Goal: Information Seeking & Learning: Learn about a topic

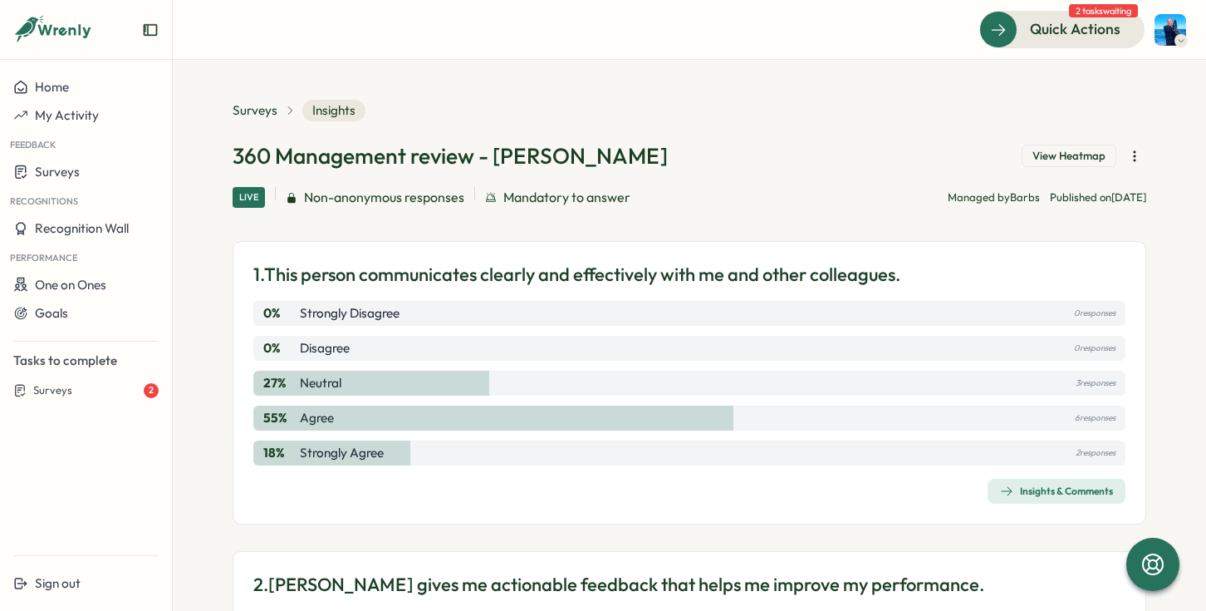
click at [1073, 486] on div "Insights & Comments" at bounding box center [1056, 490] width 113 height 13
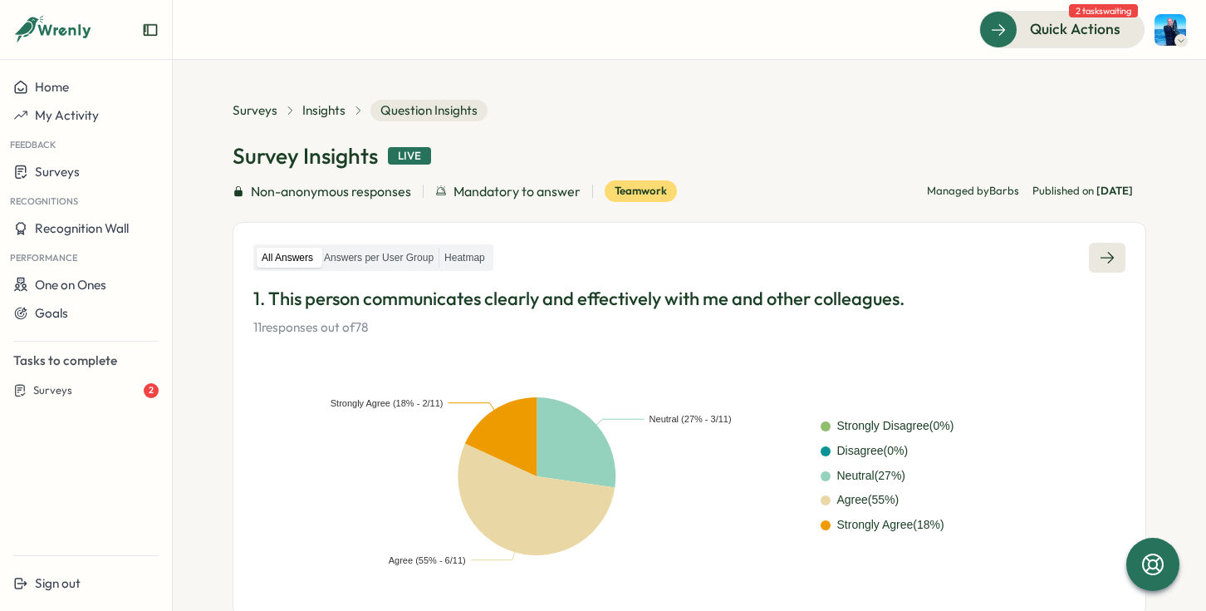
click at [1100, 271] on link at bounding box center [1107, 258] width 37 height 30
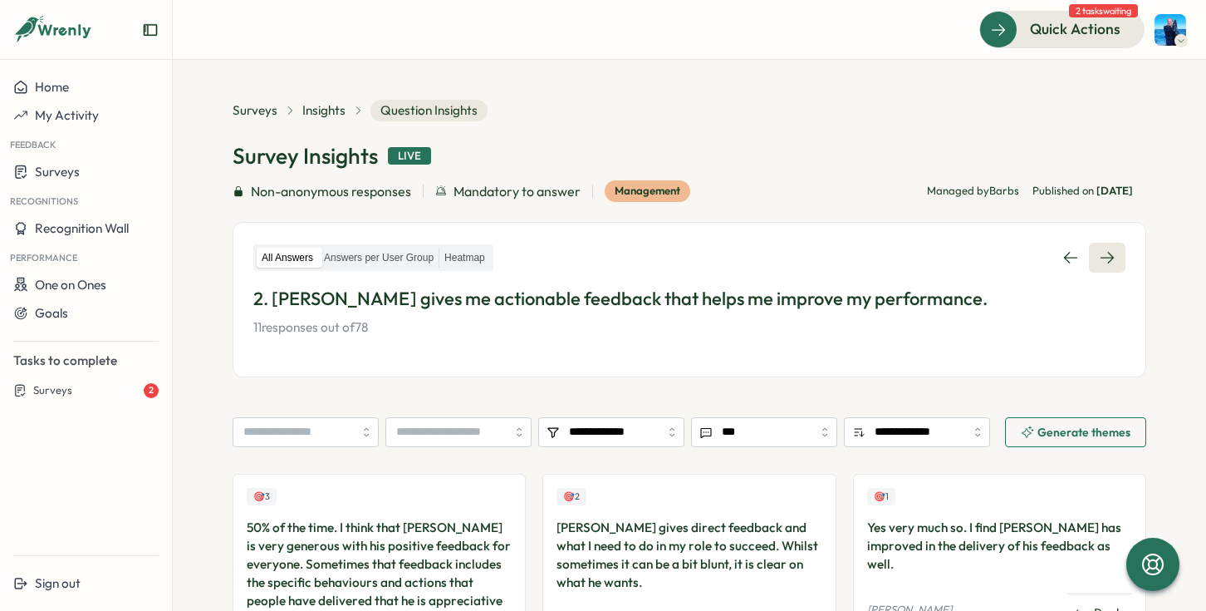
click at [1117, 247] on link at bounding box center [1107, 258] width 37 height 30
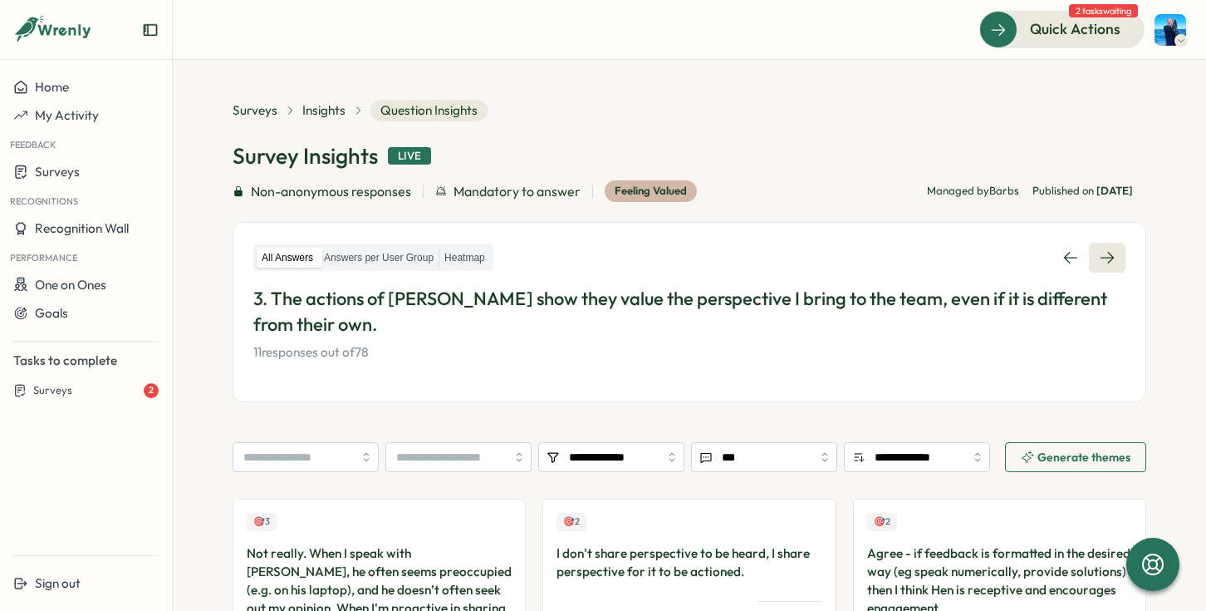
click at [1117, 247] on link at bounding box center [1107, 258] width 37 height 30
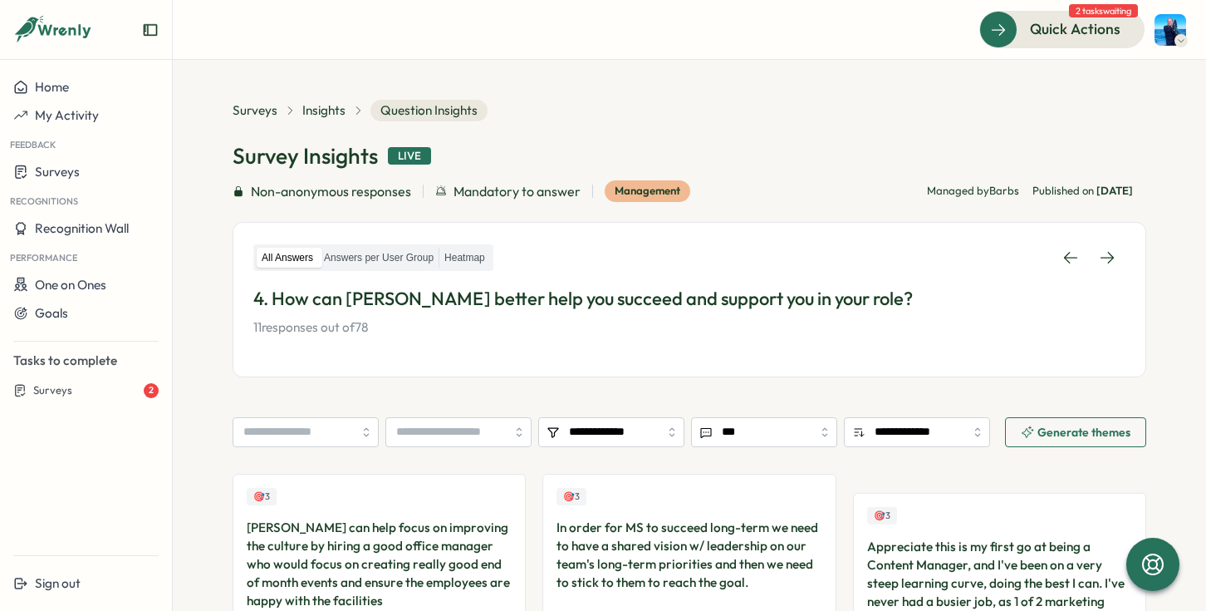
click at [1117, 247] on link at bounding box center [1107, 258] width 37 height 30
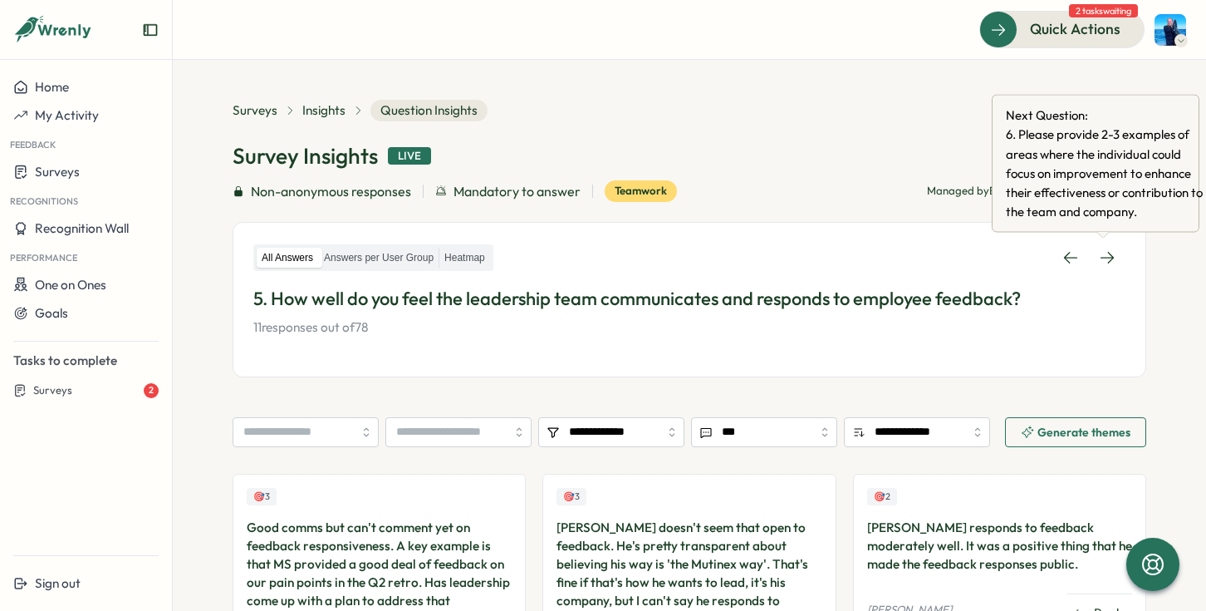
click at [877, 326] on p "11 responses out of 78" at bounding box center [689, 327] width 872 height 18
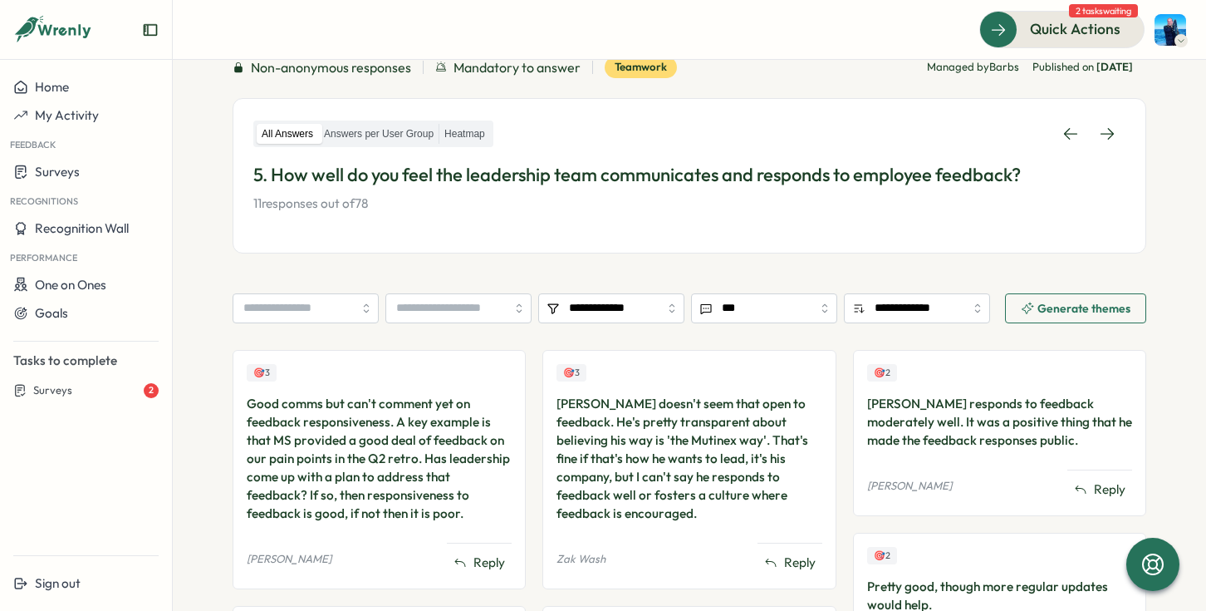
scroll to position [111, 0]
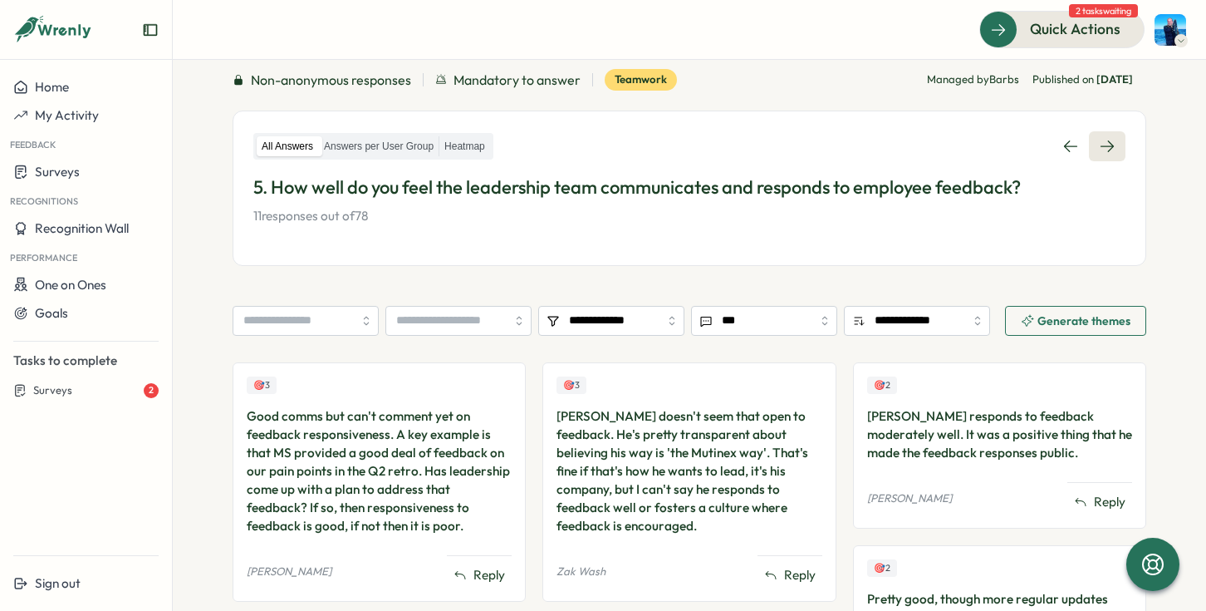
click at [1105, 156] on link at bounding box center [1107, 146] width 37 height 30
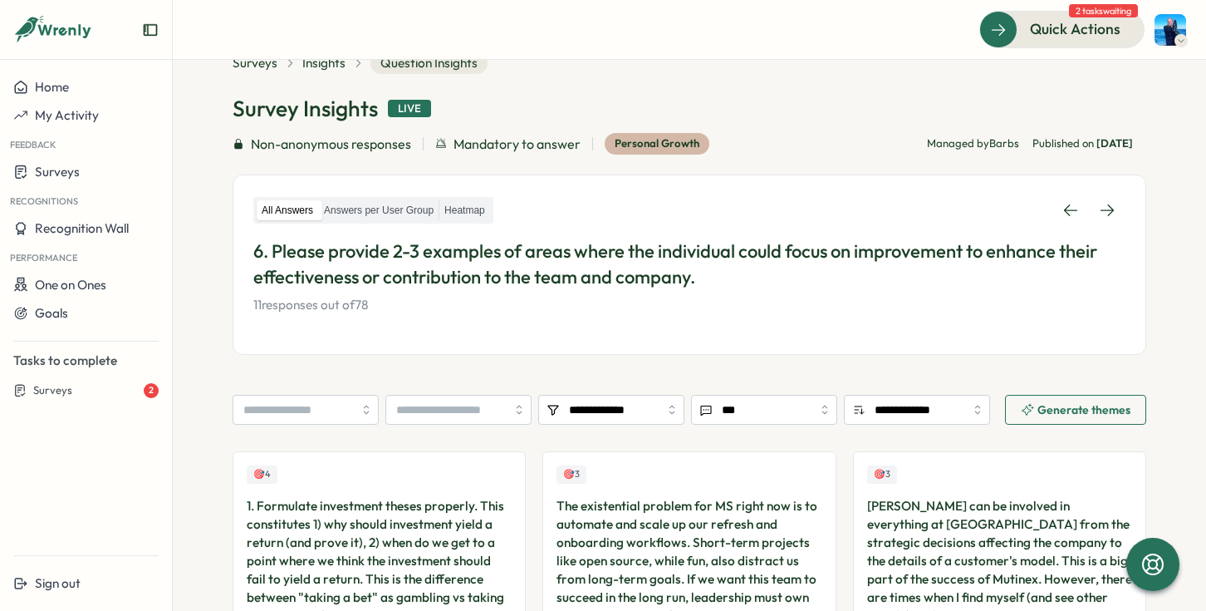
scroll to position [52, 0]
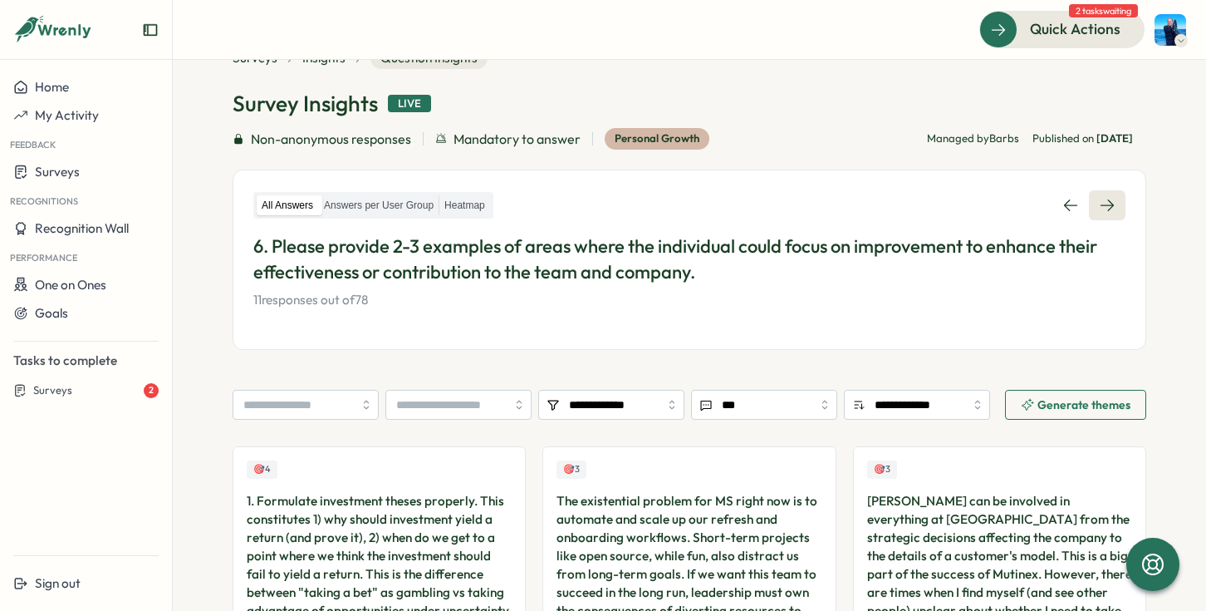
click at [1105, 204] on icon at bounding box center [1107, 205] width 13 height 12
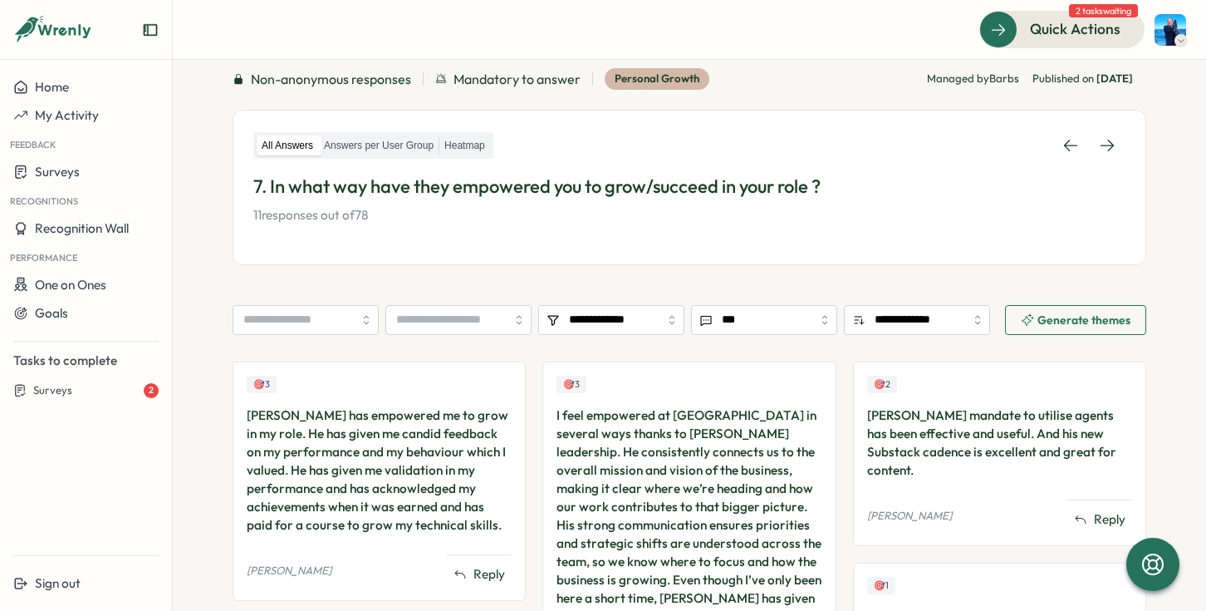
scroll to position [33, 0]
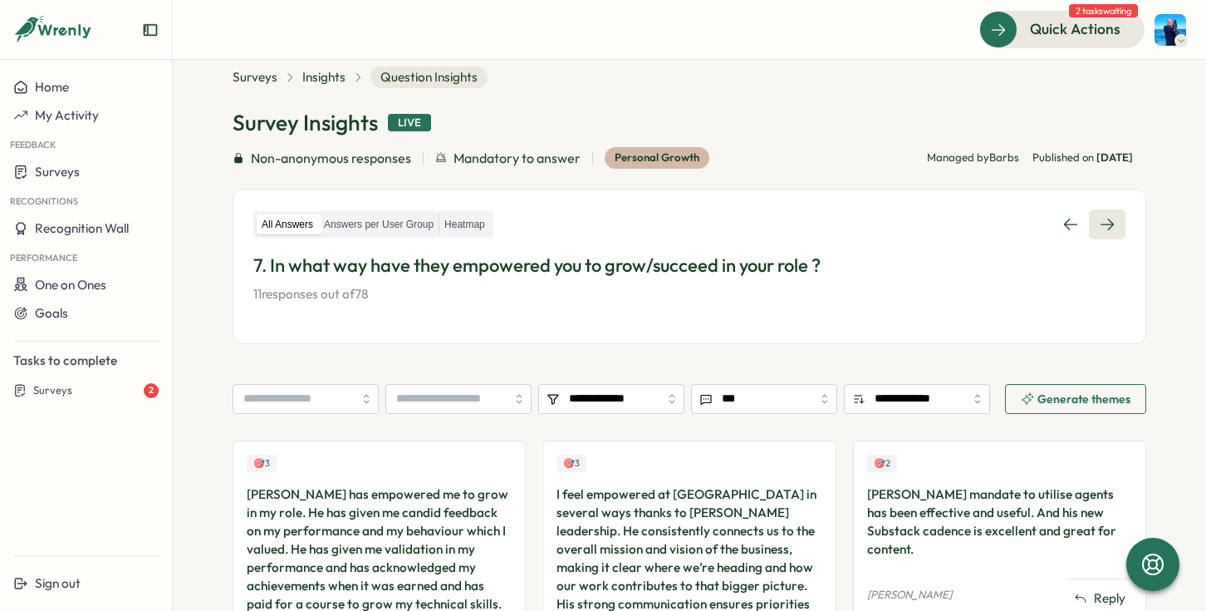
click at [1115, 219] on link at bounding box center [1107, 224] width 37 height 30
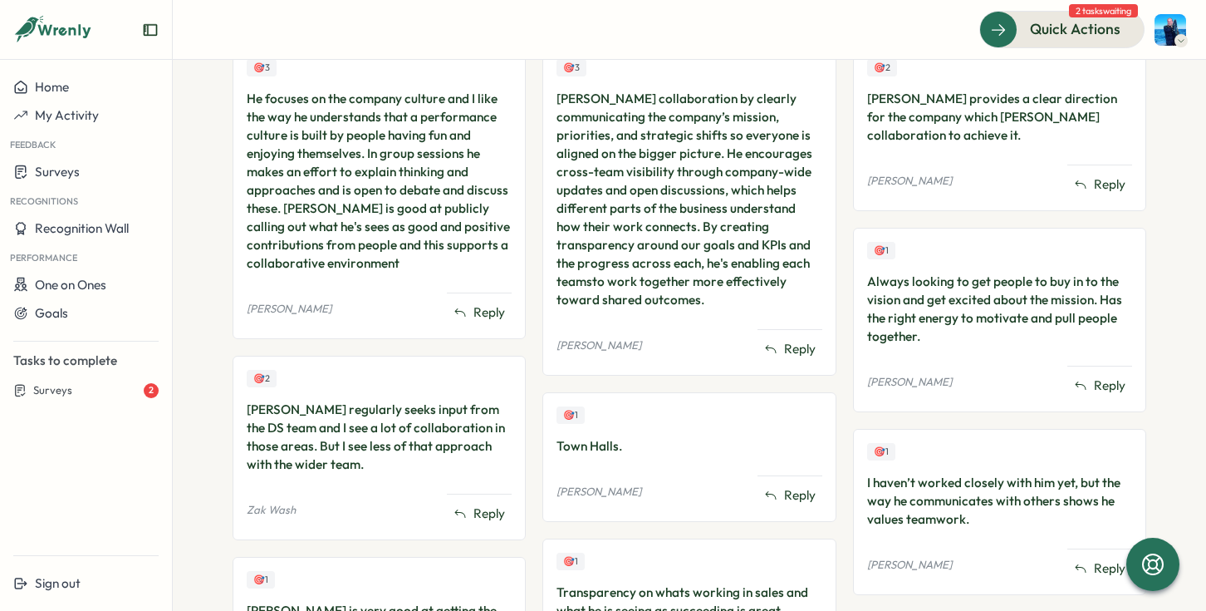
scroll to position [162, 0]
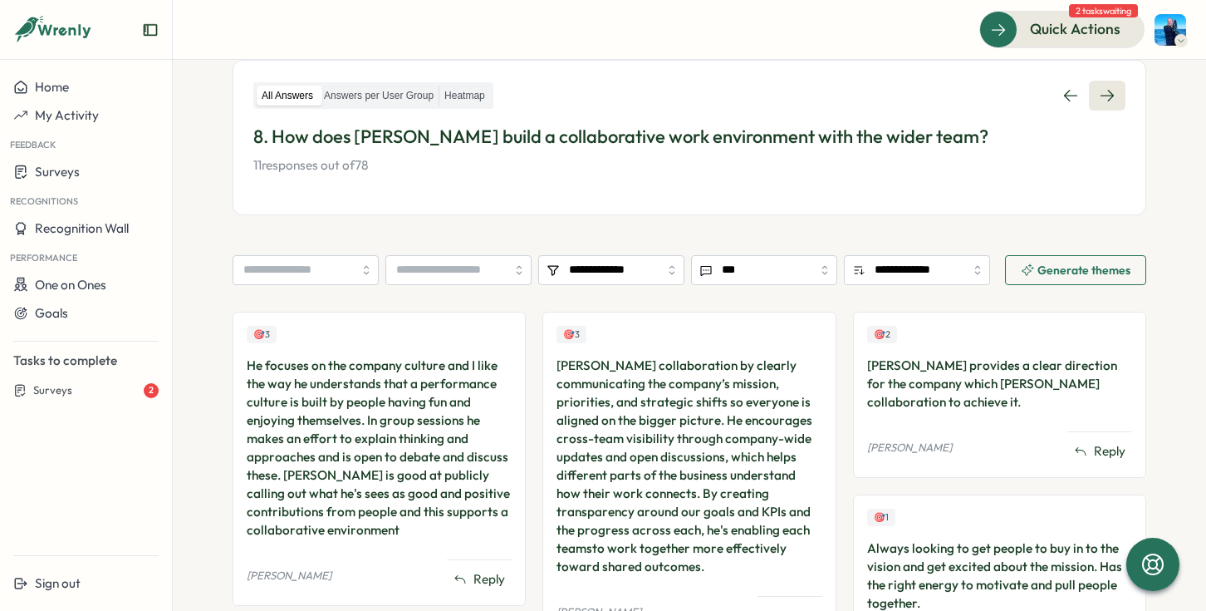
click at [1104, 99] on icon at bounding box center [1107, 95] width 17 height 17
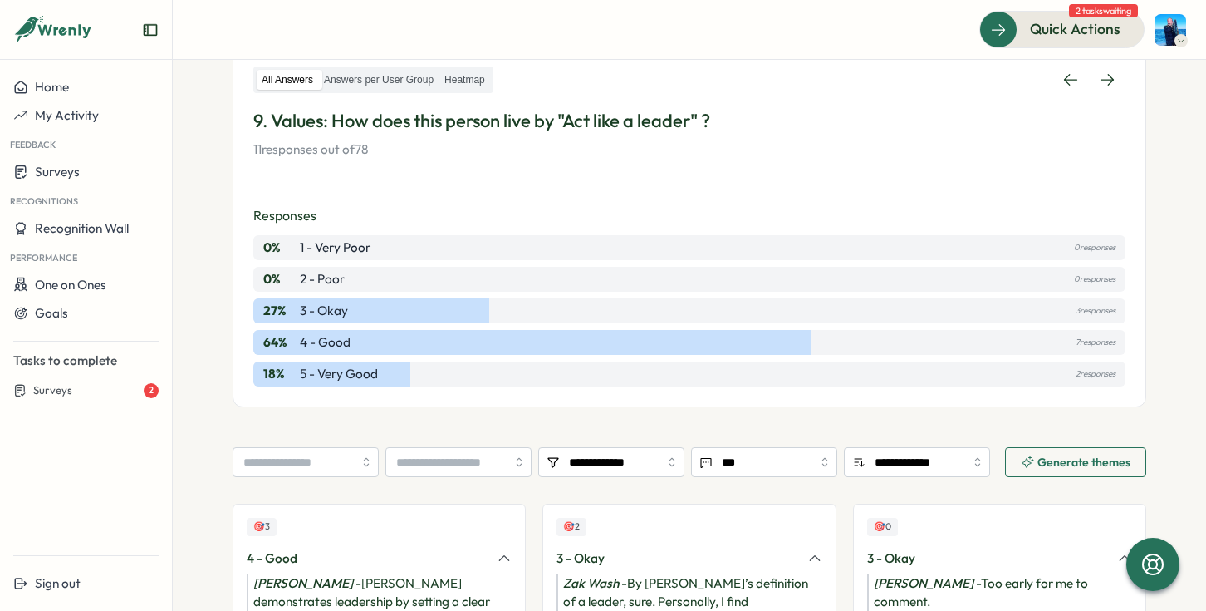
scroll to position [181, 0]
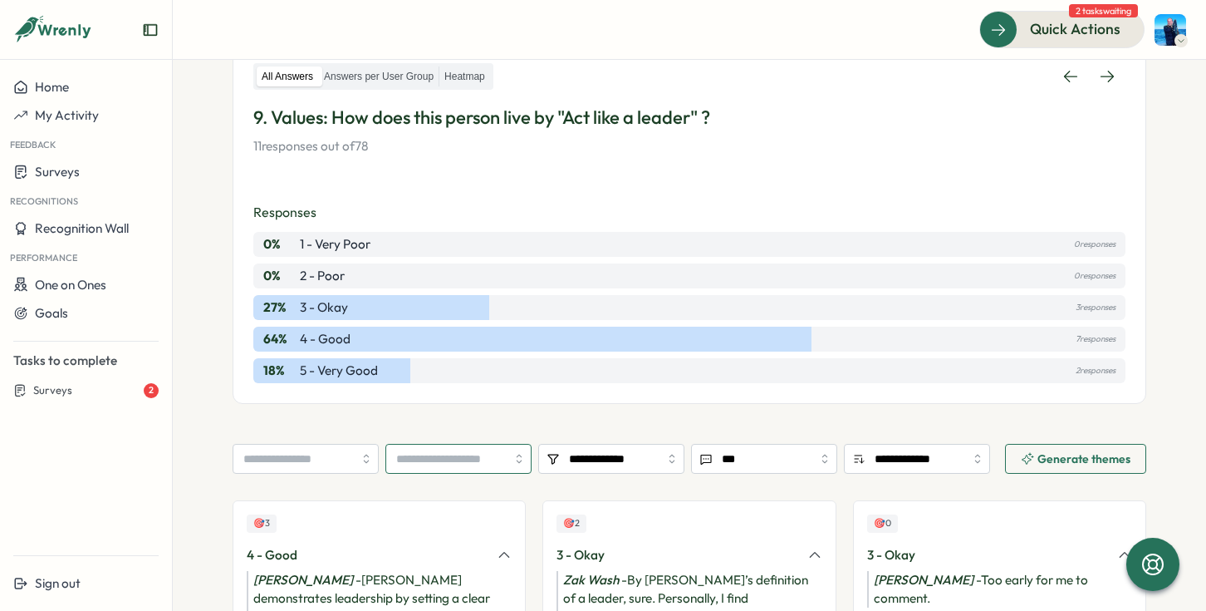
click at [477, 468] on input "search" at bounding box center [458, 459] width 146 height 30
type input "*********"
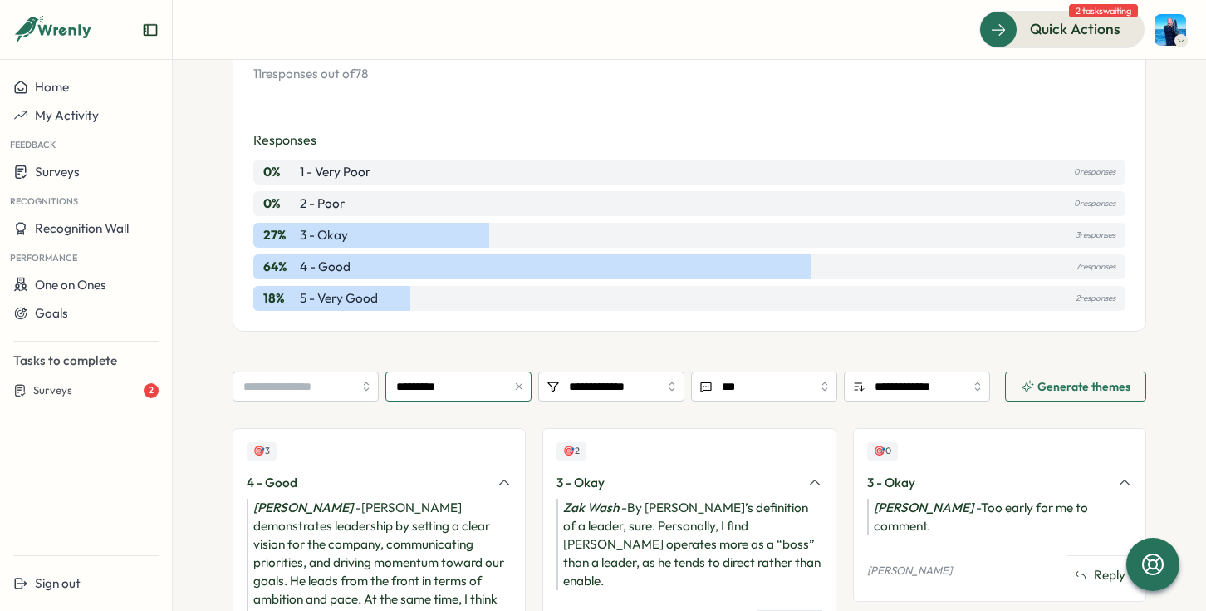
scroll to position [191, 0]
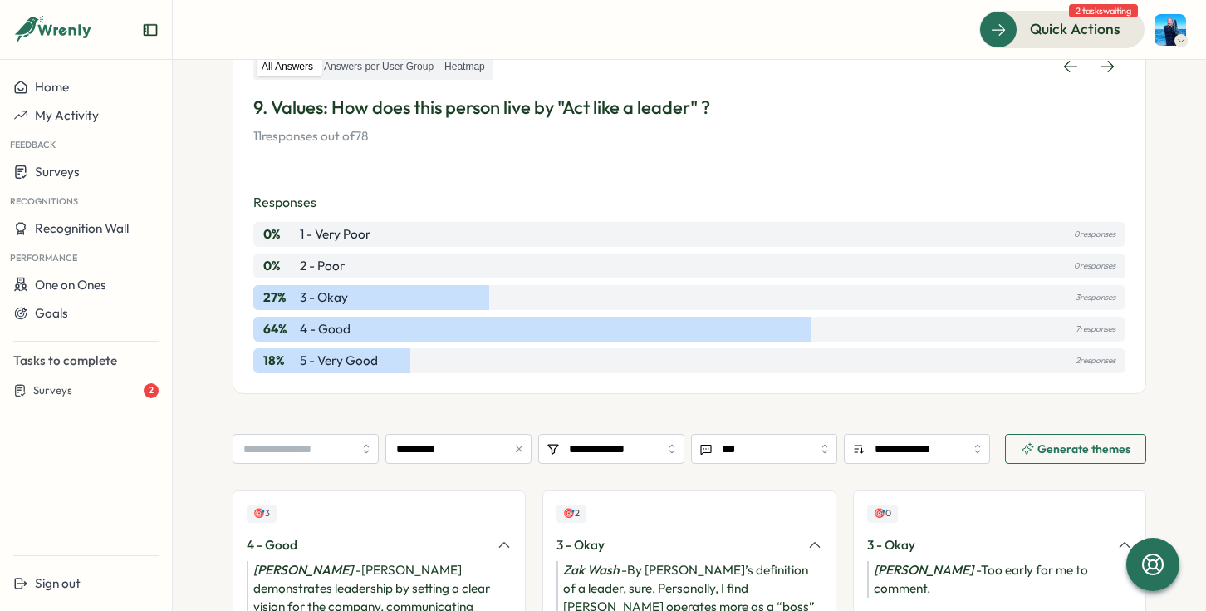
click at [1056, 300] on div "27 % 3 - Okay 3 responses" at bounding box center [689, 297] width 872 height 25
click at [1076, 297] on p "3 responses" at bounding box center [1096, 297] width 40 height 18
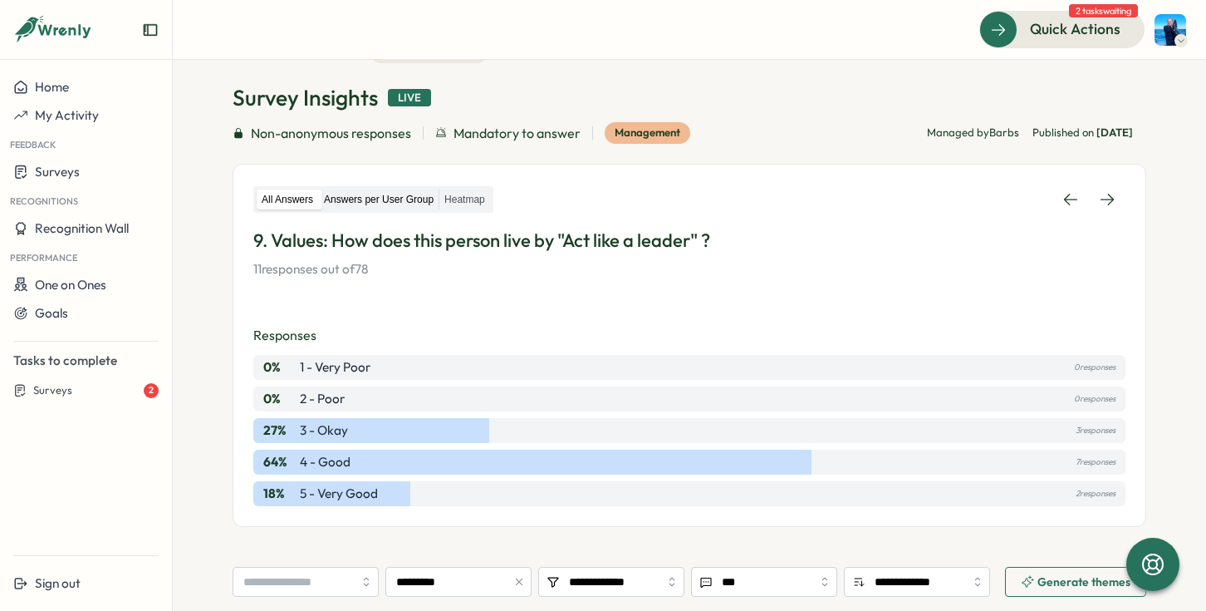
click at [376, 204] on label "Answers per User Group" at bounding box center [379, 199] width 120 height 21
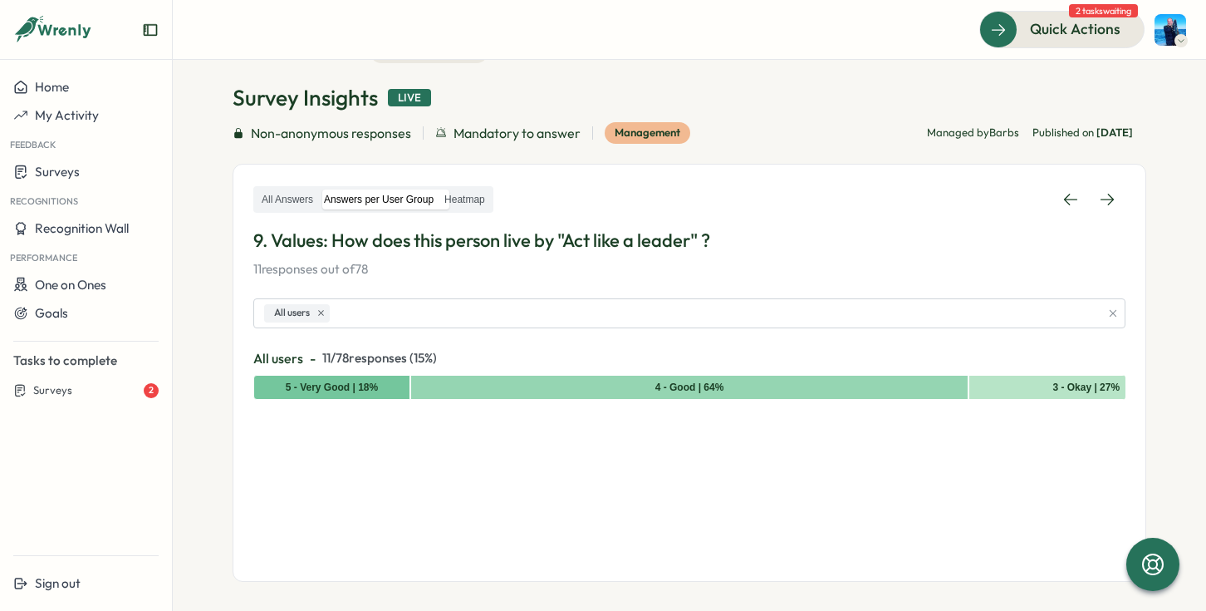
click at [302, 209] on div "All Answers Answers per User Group Heatmap" at bounding box center [373, 199] width 240 height 27
click at [289, 202] on label "All Answers" at bounding box center [287, 199] width 61 height 21
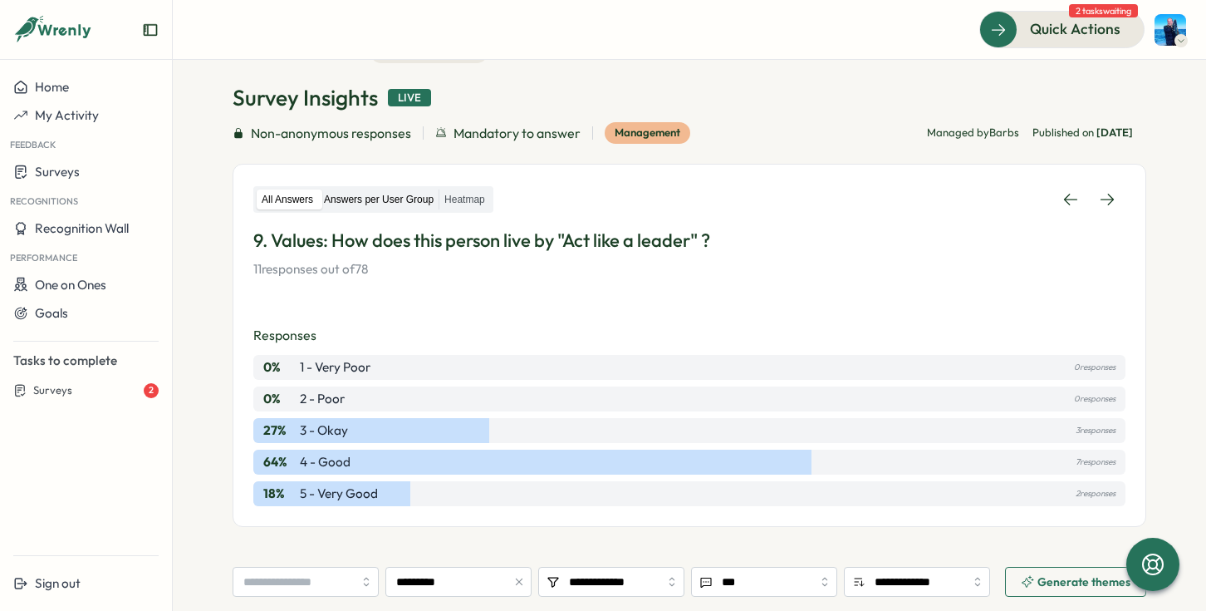
click at [373, 202] on label "Answers per User Group" at bounding box center [379, 199] width 120 height 21
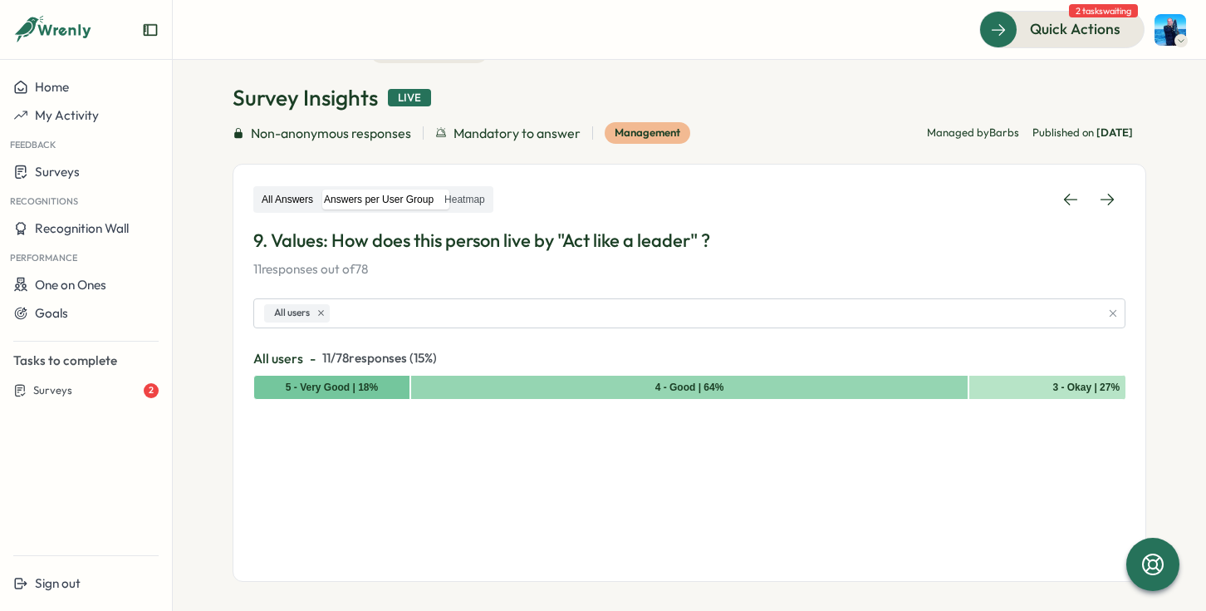
click at [276, 196] on label "All Answers" at bounding box center [287, 199] width 61 height 21
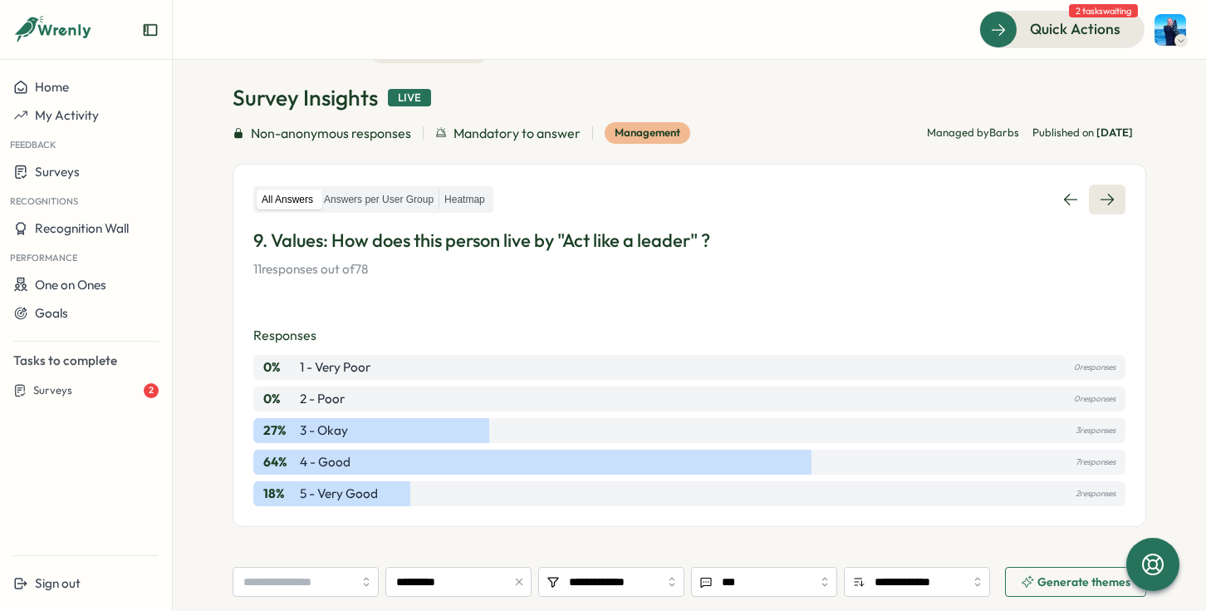
click at [1103, 188] on link at bounding box center [1107, 199] width 37 height 30
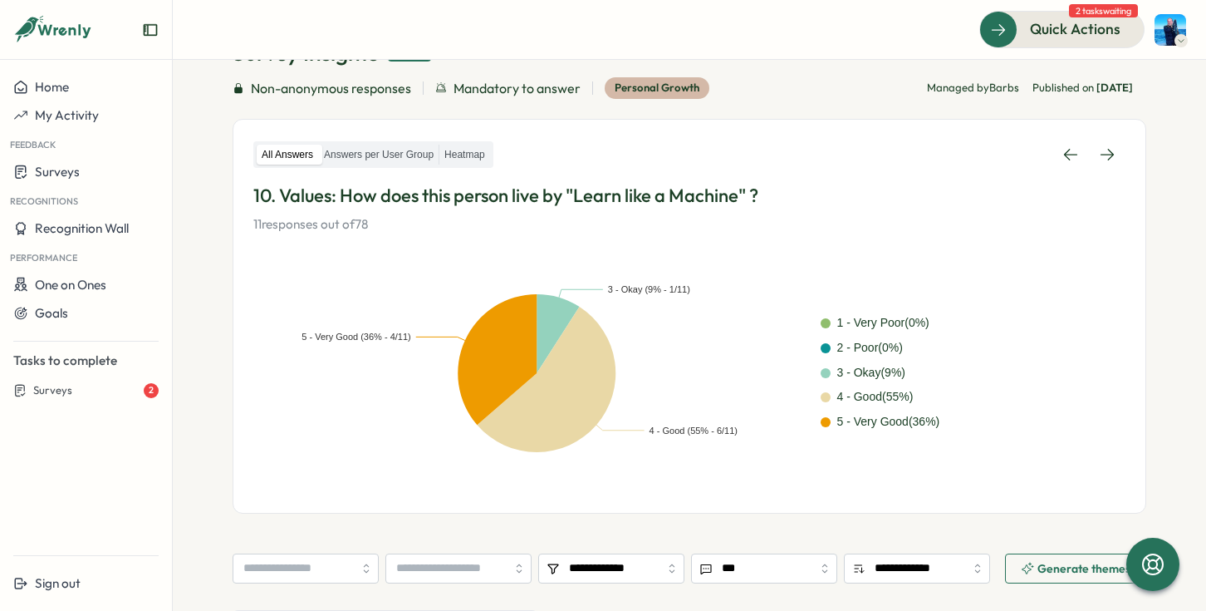
scroll to position [103, 0]
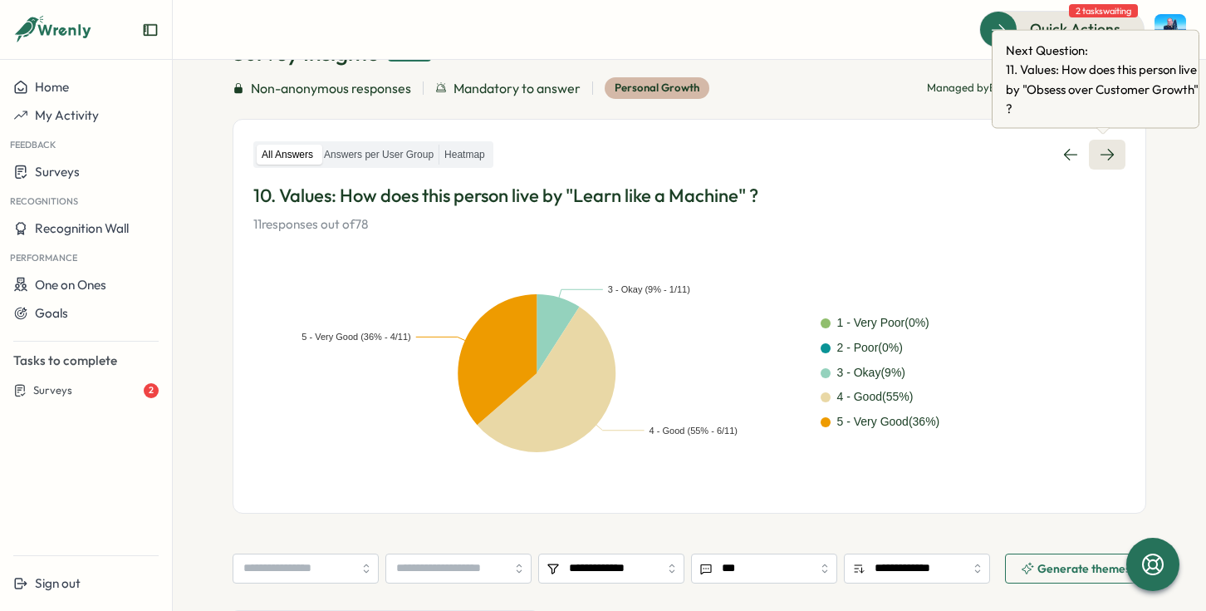
click at [1112, 151] on link at bounding box center [1107, 155] width 37 height 30
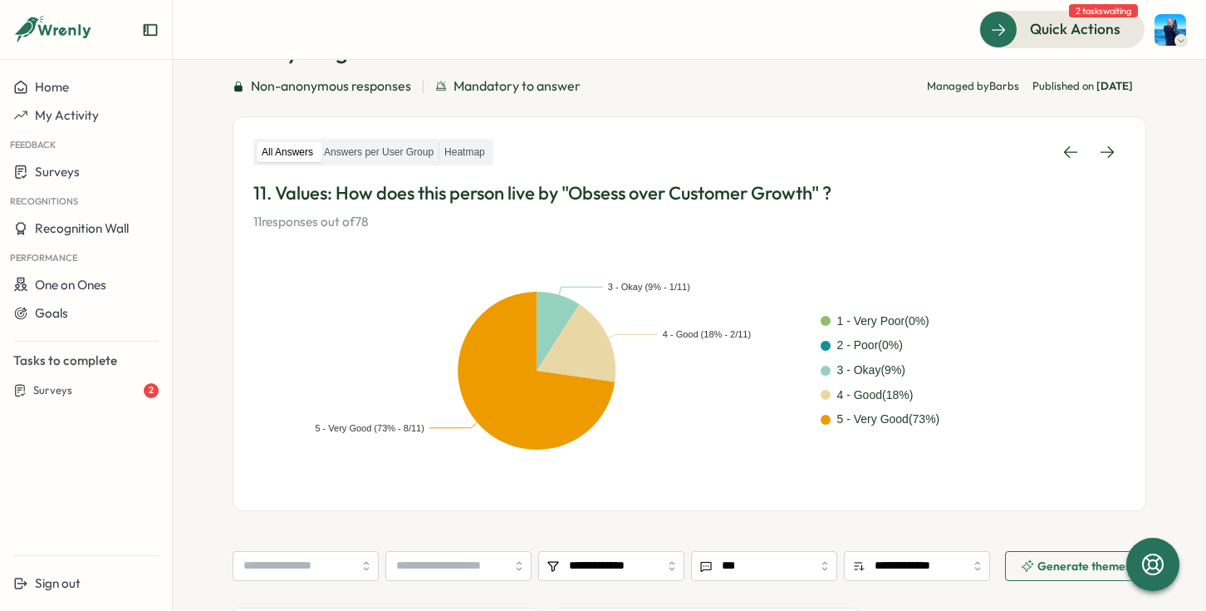
scroll to position [81, 0]
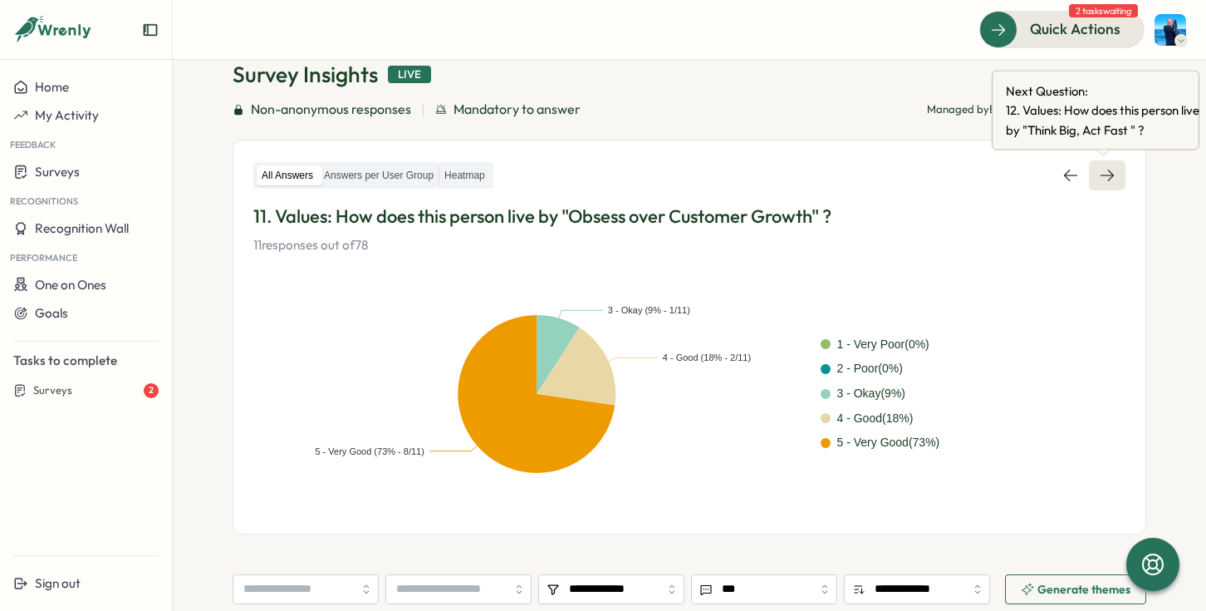
click at [1109, 184] on link at bounding box center [1107, 175] width 37 height 30
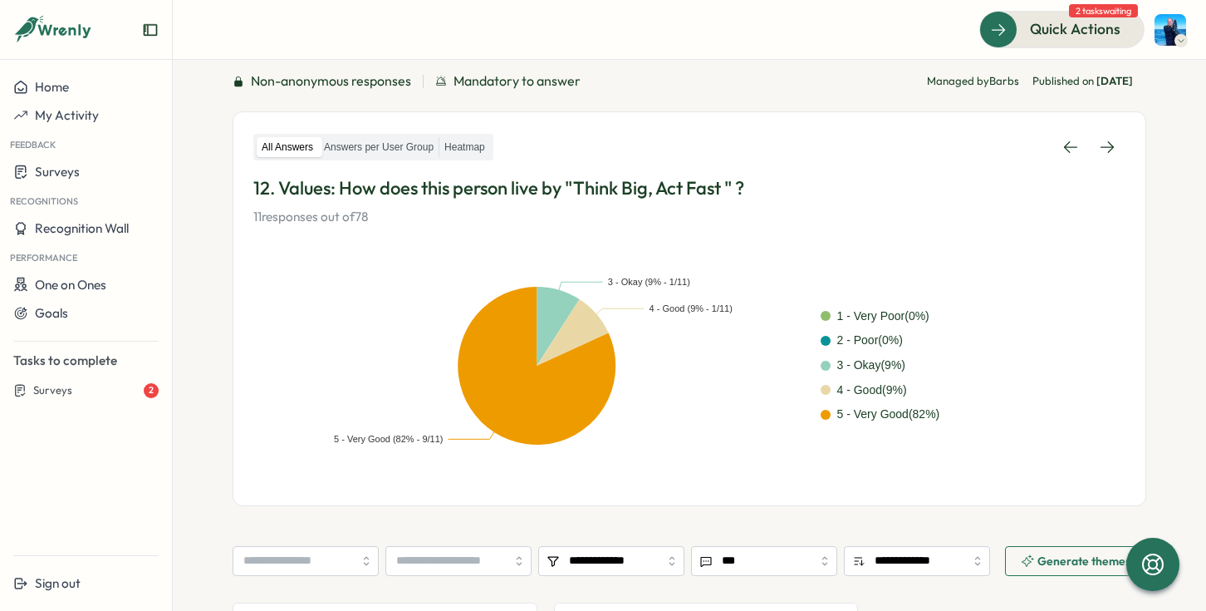
scroll to position [37, 0]
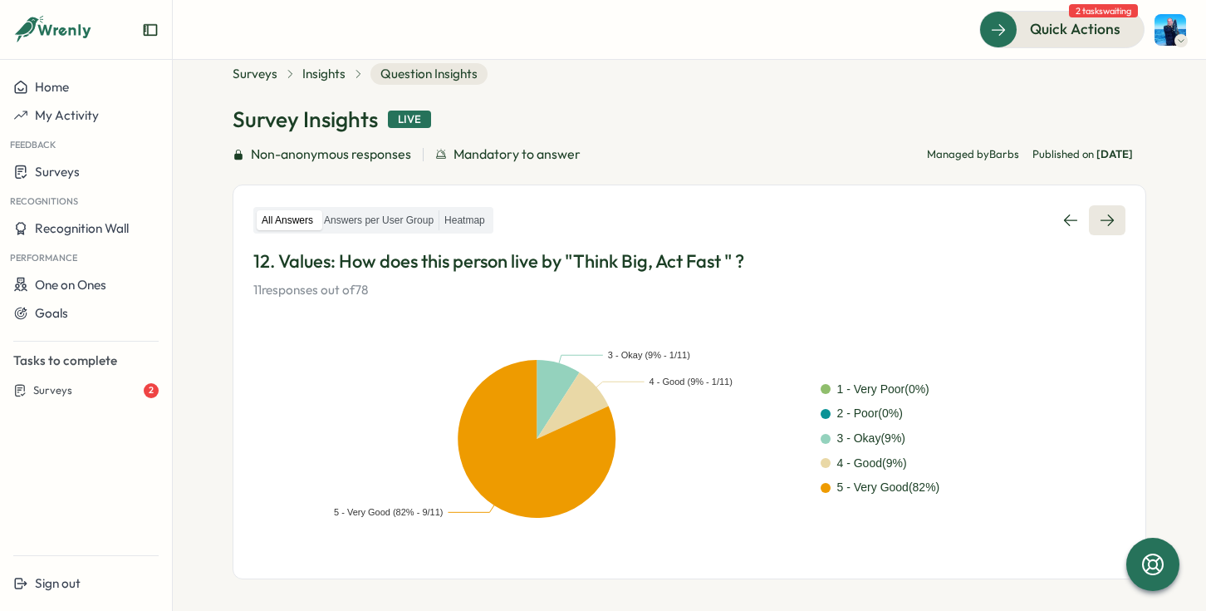
click at [1106, 225] on icon at bounding box center [1107, 220] width 17 height 17
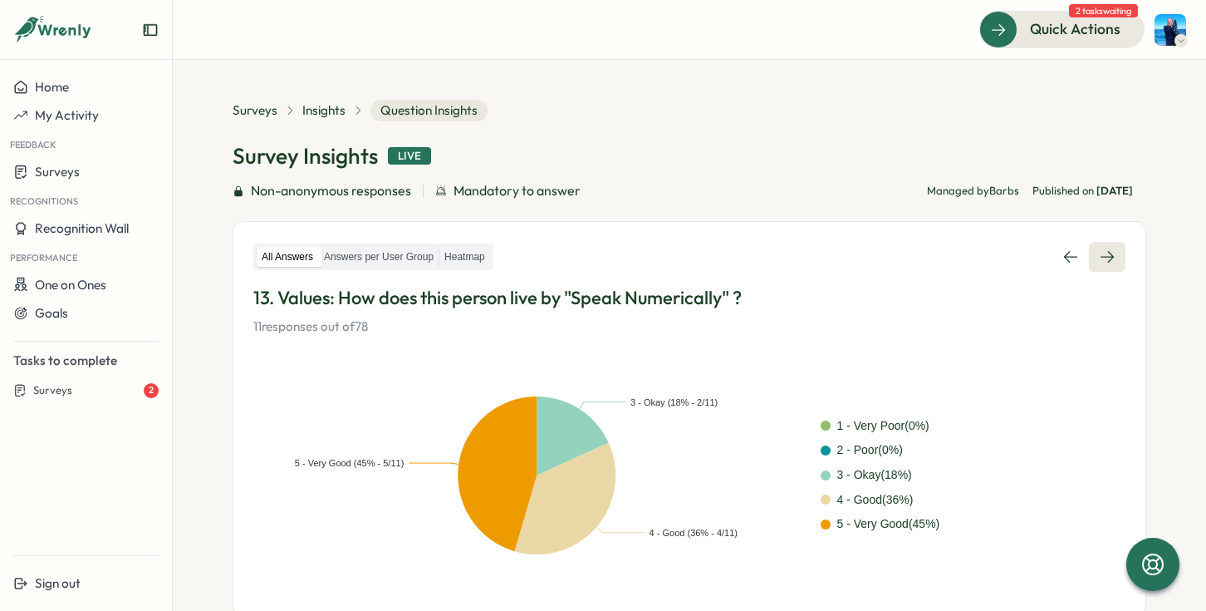
click at [1097, 268] on link at bounding box center [1107, 257] width 37 height 30
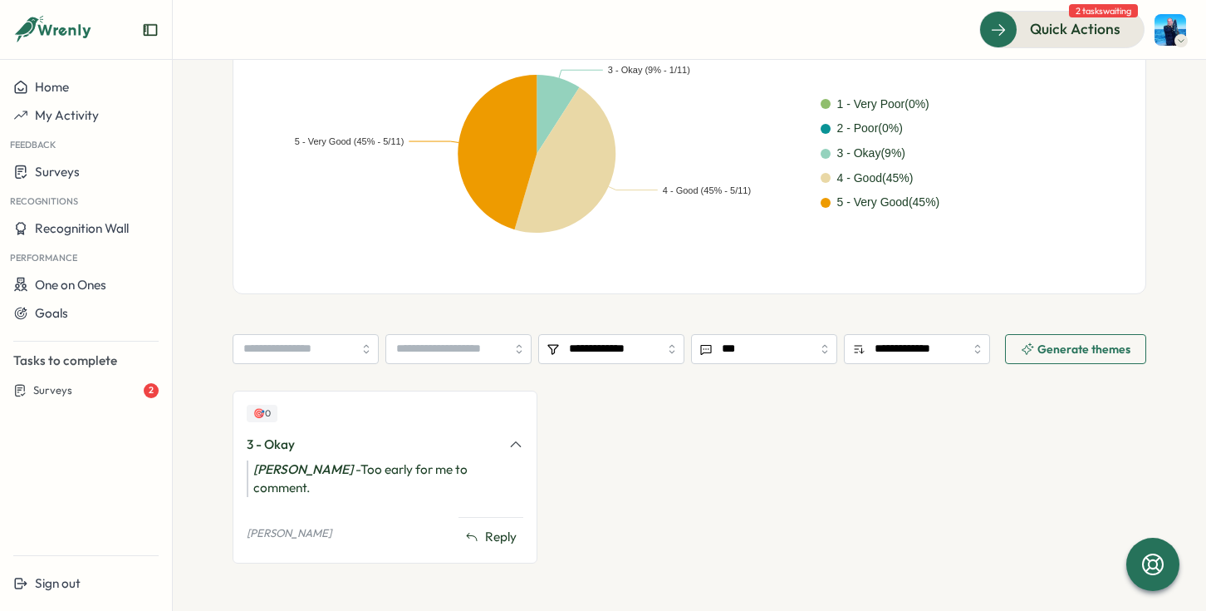
scroll to position [357, 0]
